Goal: Task Accomplishment & Management: Use online tool/utility

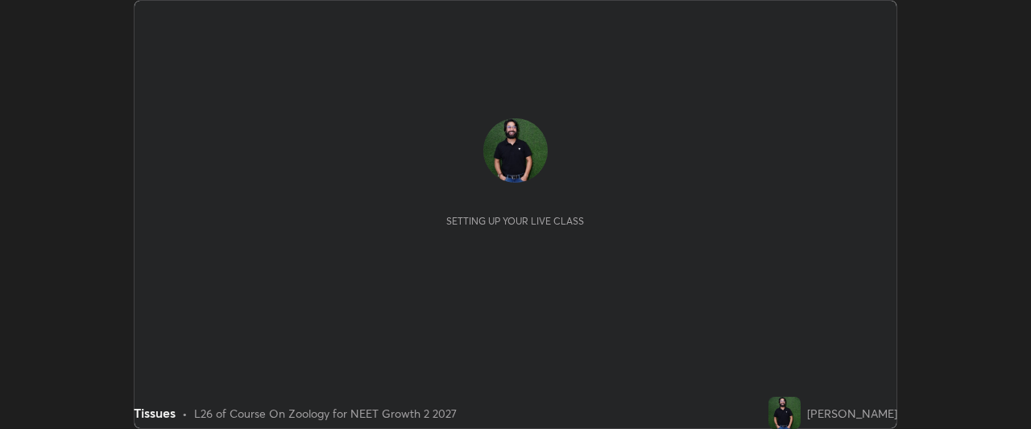
scroll to position [429, 1031]
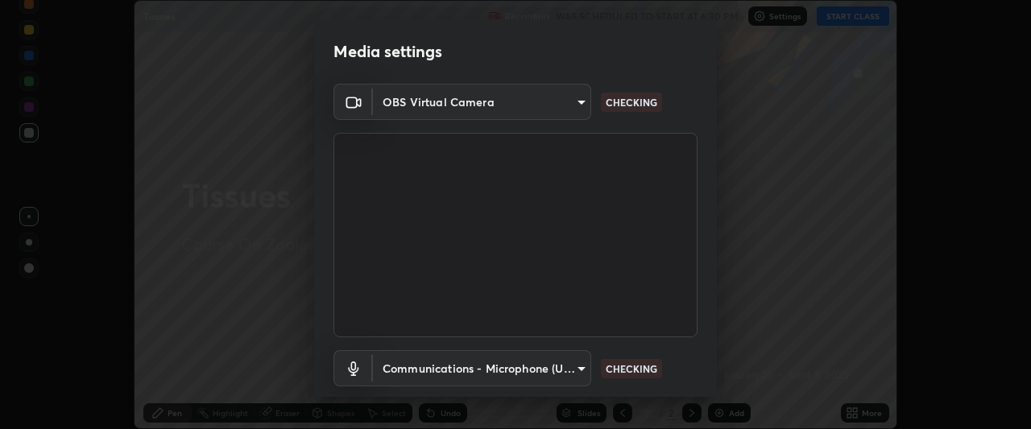
type input "a55de10c023714d1e5a95e3c21491f011bcd167356065166ff1f6cc60e92c39f"
type input "communications"
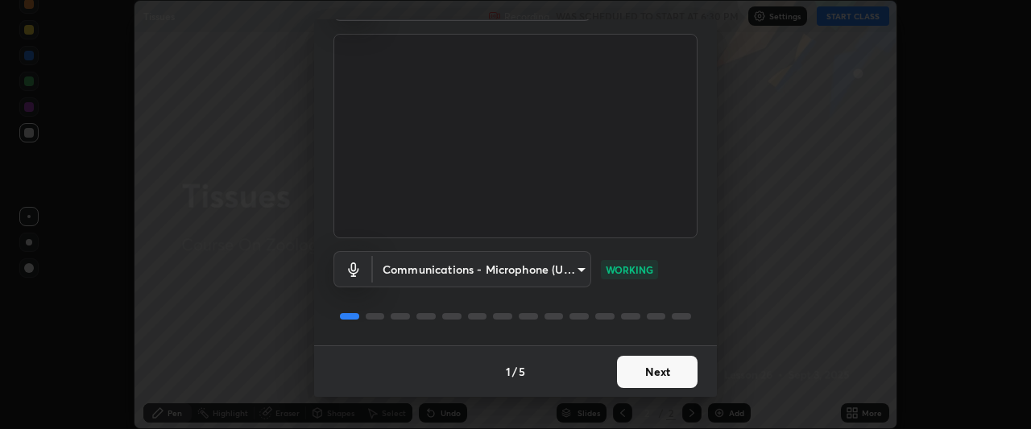
scroll to position [0, 0]
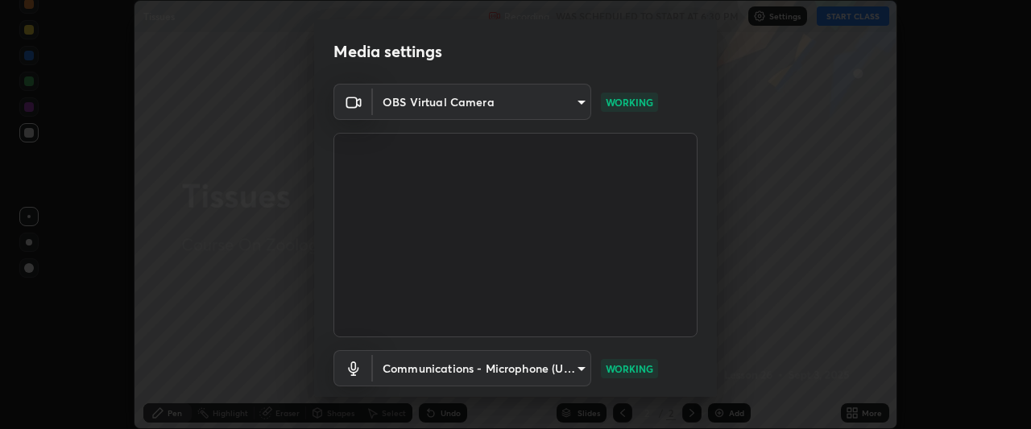
click at [566, 96] on body "Erase all Tissues Recording WAS SCHEDULED TO START AT 6:30 PM Settings START CL…" at bounding box center [515, 214] width 1031 height 429
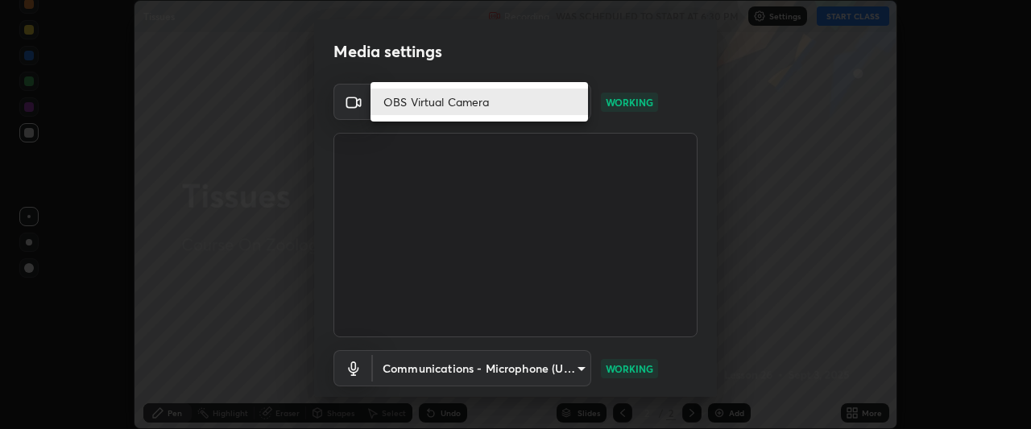
click at [778, 151] on div at bounding box center [515, 214] width 1031 height 429
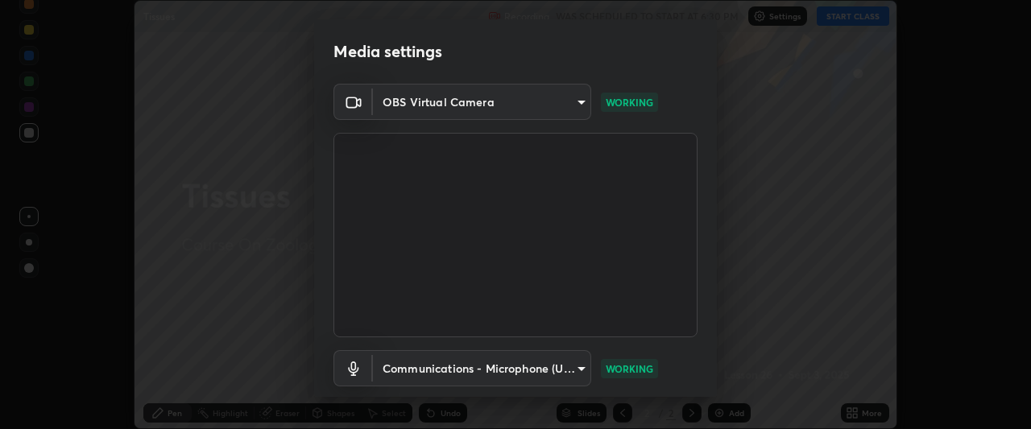
click at [575, 99] on body "Erase all Tissues Recording WAS SCHEDULED TO START AT 6:30 PM Settings START CL…" at bounding box center [515, 214] width 1031 height 429
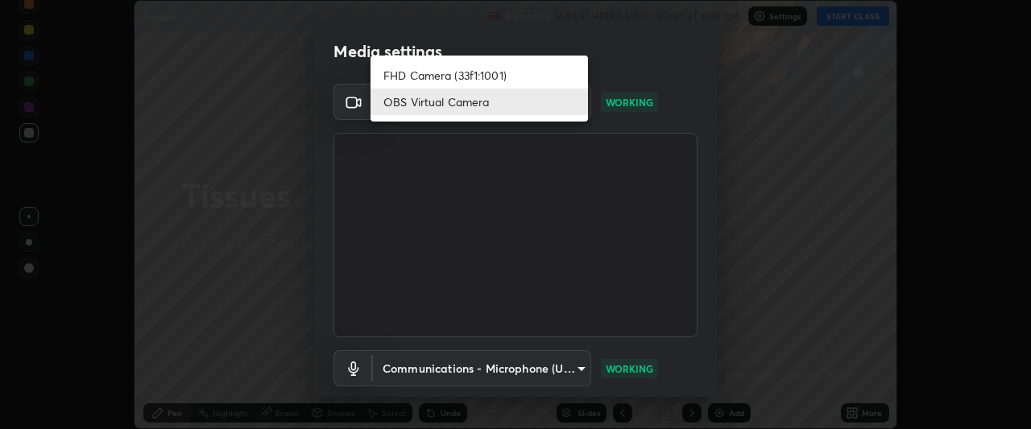
click at [505, 76] on li "FHD Camera (33f1:1001)" at bounding box center [480, 75] width 218 height 27
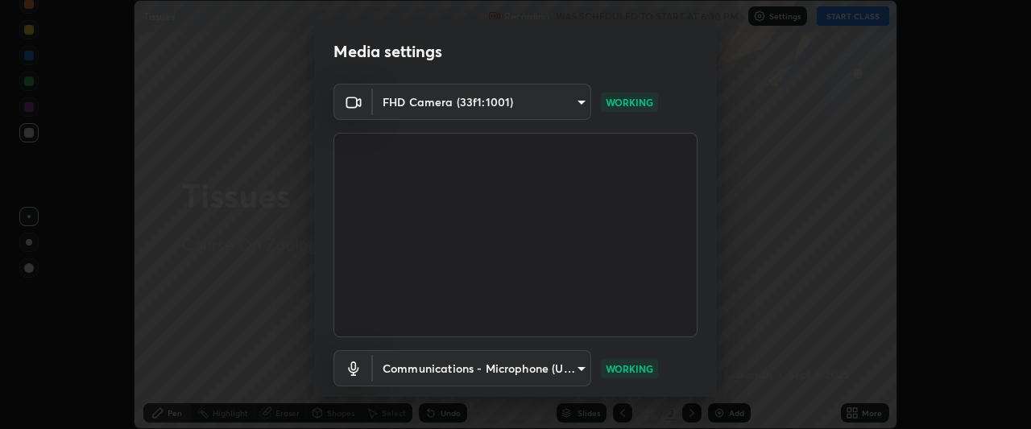
type input "0b0394df5398a873b7d047182dbff5bf8641b4882f7ce2760a0fef017966b62e"
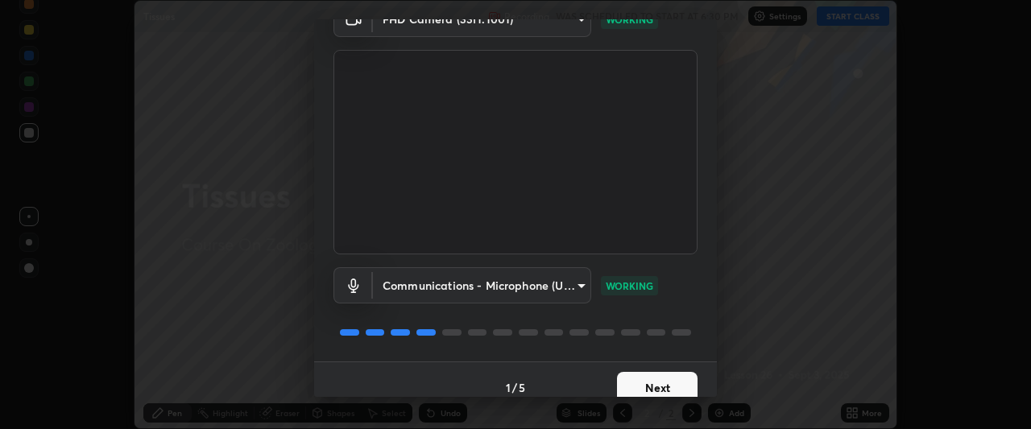
scroll to position [99, 0]
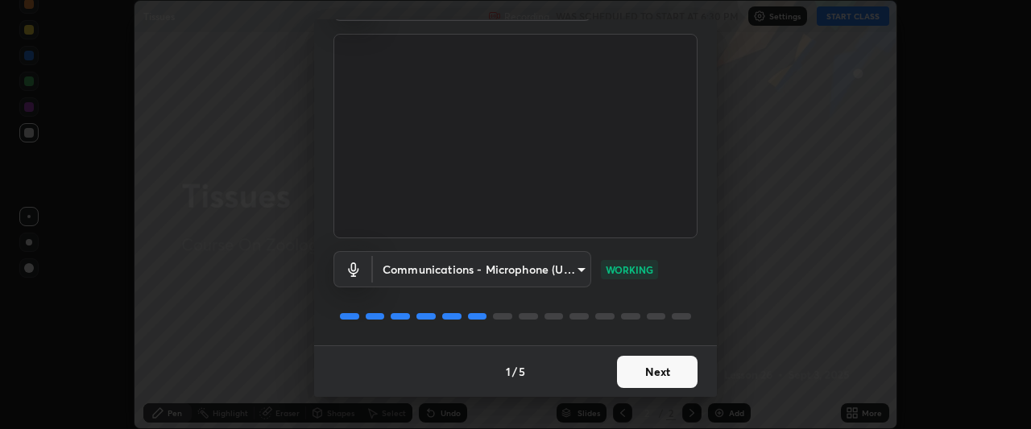
click at [653, 362] on button "Next" at bounding box center [657, 372] width 81 height 32
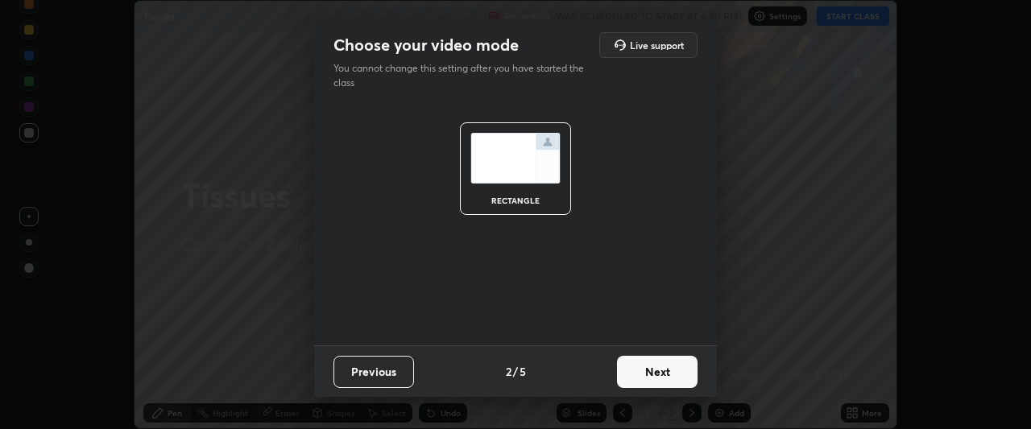
click at [654, 368] on button "Next" at bounding box center [657, 372] width 81 height 32
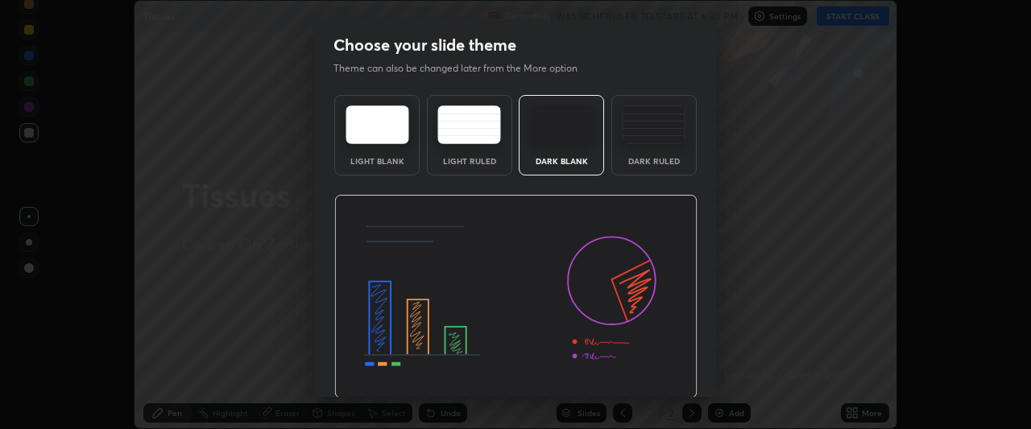
scroll to position [54, 0]
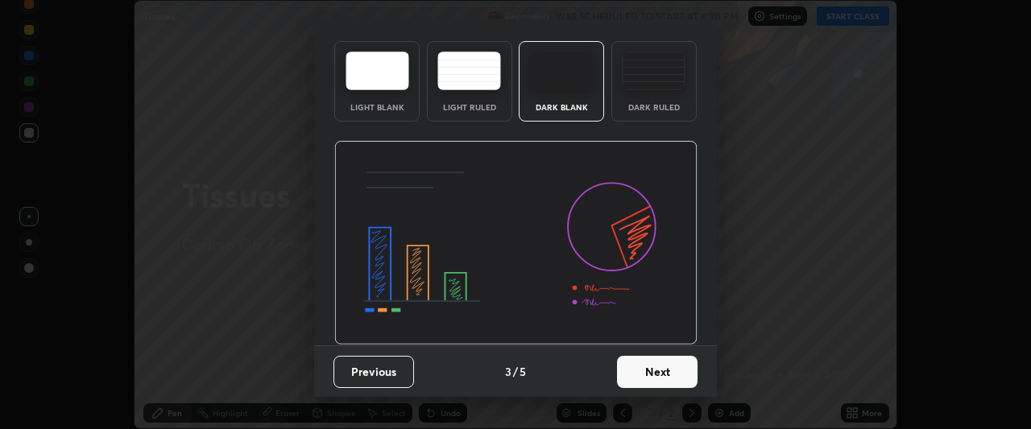
click at [654, 381] on button "Next" at bounding box center [657, 372] width 81 height 32
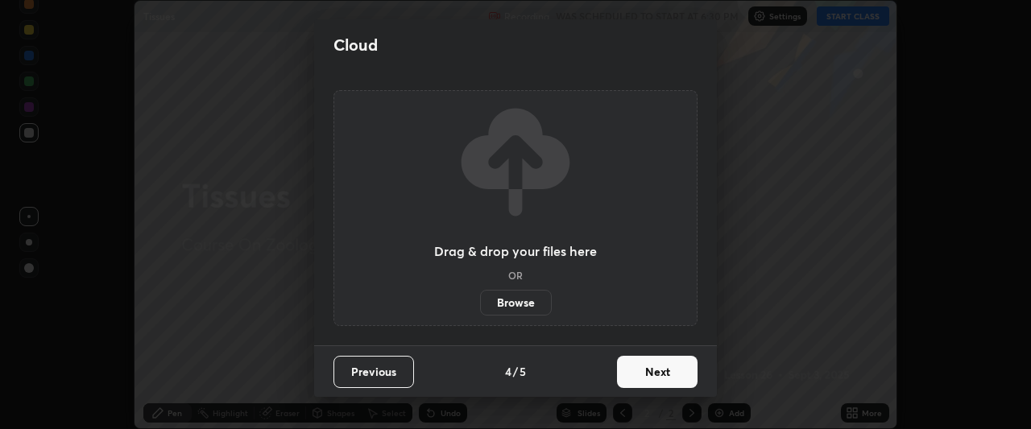
scroll to position [0, 0]
click at [658, 378] on button "Next" at bounding box center [657, 372] width 81 height 32
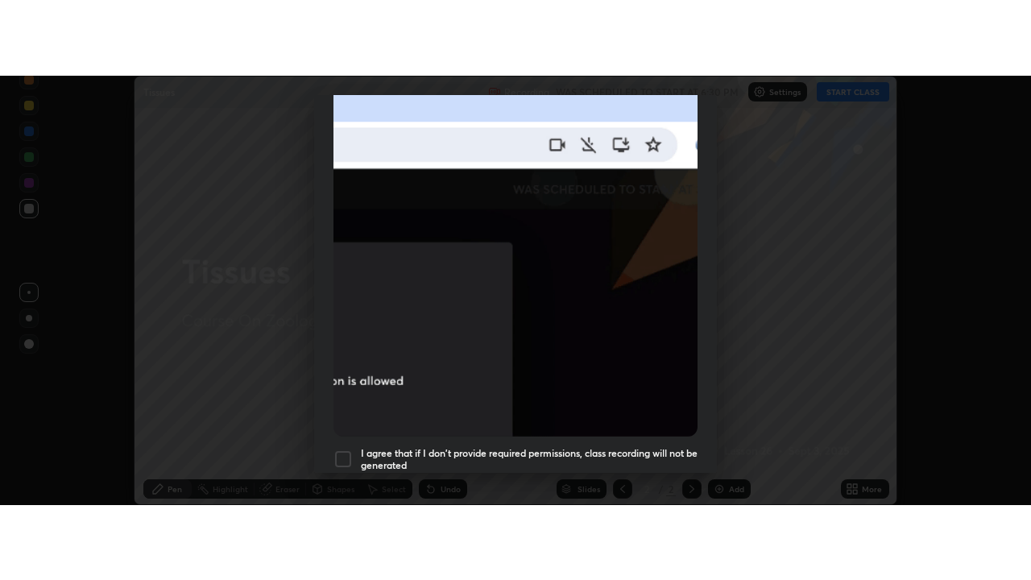
scroll to position [428, 0]
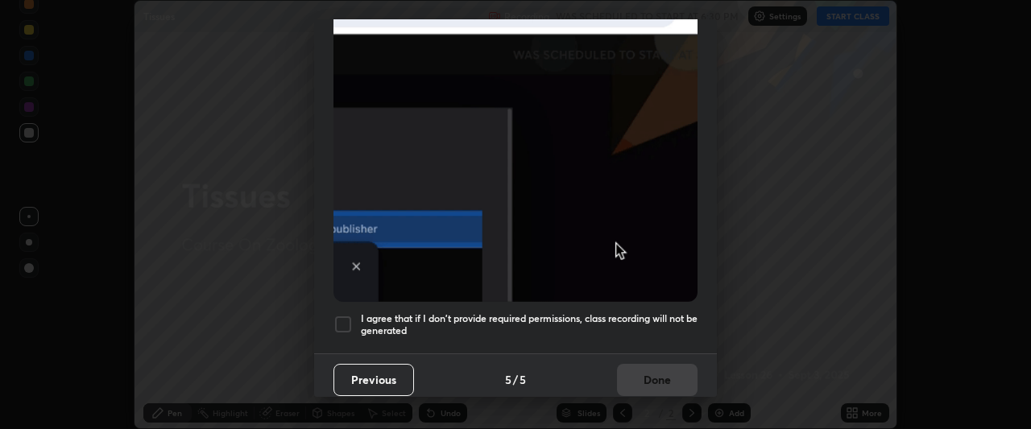
click at [339, 317] on div at bounding box center [343, 324] width 19 height 19
click at [654, 373] on button "Done" at bounding box center [657, 380] width 81 height 32
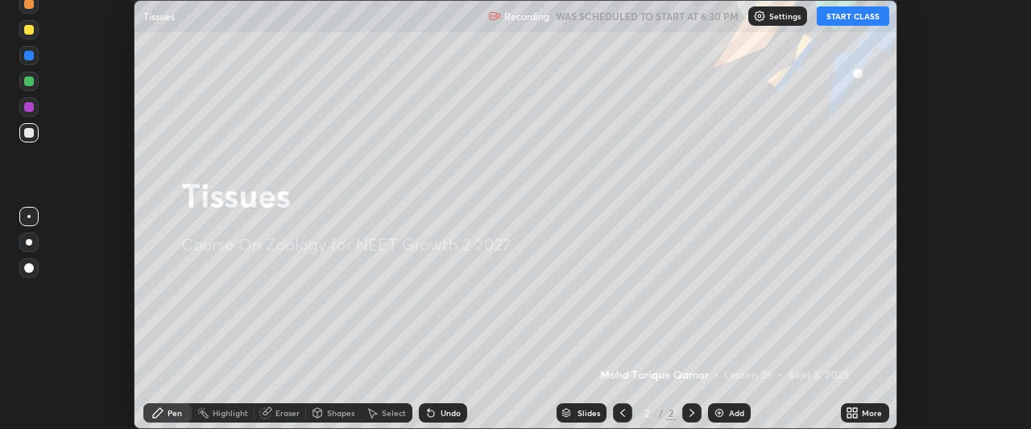
click at [869, 413] on div "More" at bounding box center [872, 413] width 20 height 8
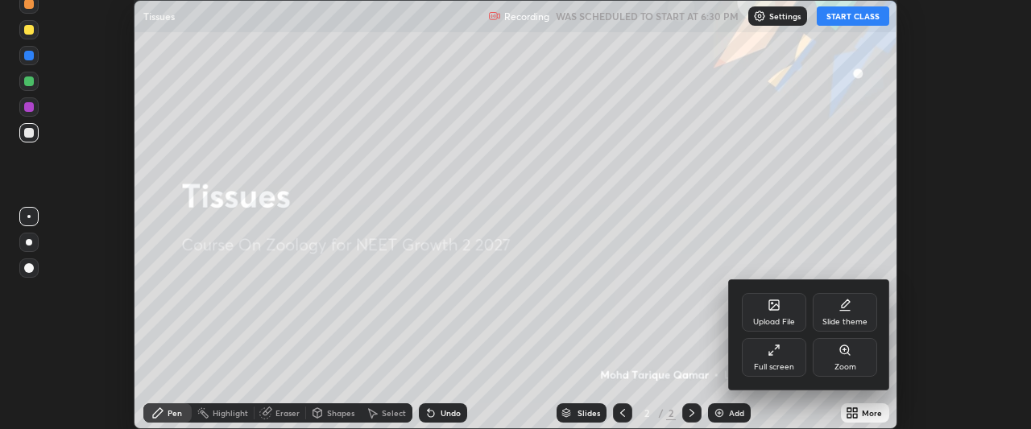
click at [771, 353] on icon at bounding box center [772, 353] width 4 height 4
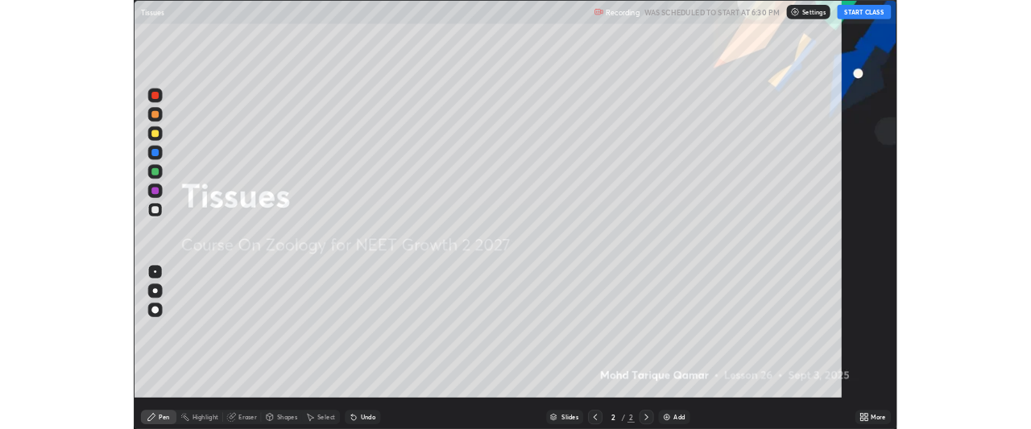
scroll to position [580, 1031]
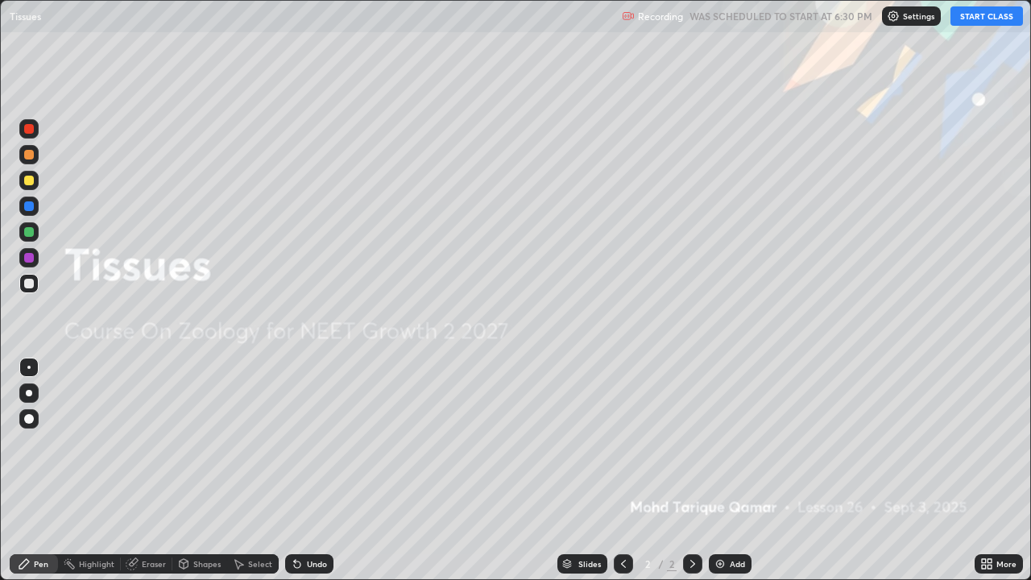
click at [987, 20] on button "START CLASS" at bounding box center [987, 15] width 73 height 19
click at [1010, 429] on div "More" at bounding box center [1007, 564] width 20 height 8
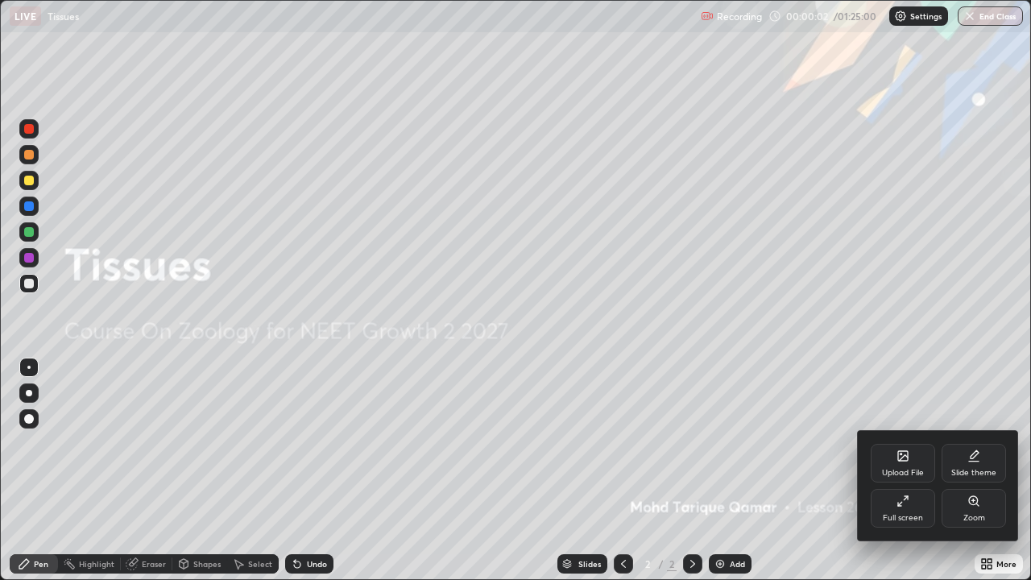
click at [901, 429] on icon at bounding box center [903, 501] width 13 height 13
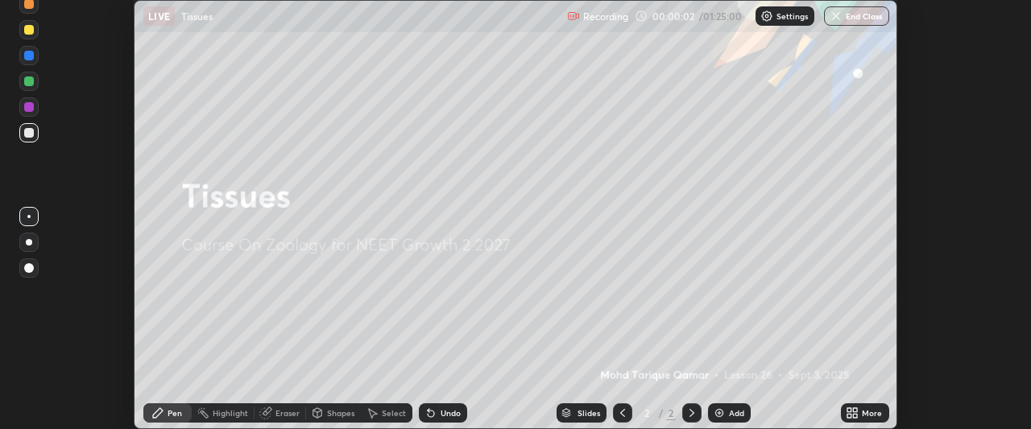
scroll to position [80151, 79549]
